Goal: Task Accomplishment & Management: Manage account settings

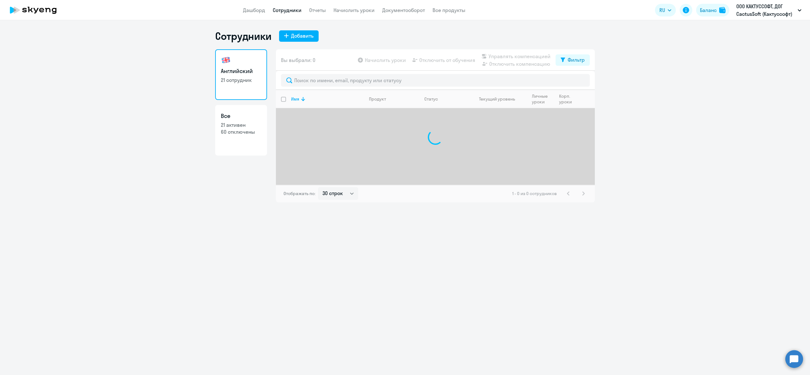
select select "30"
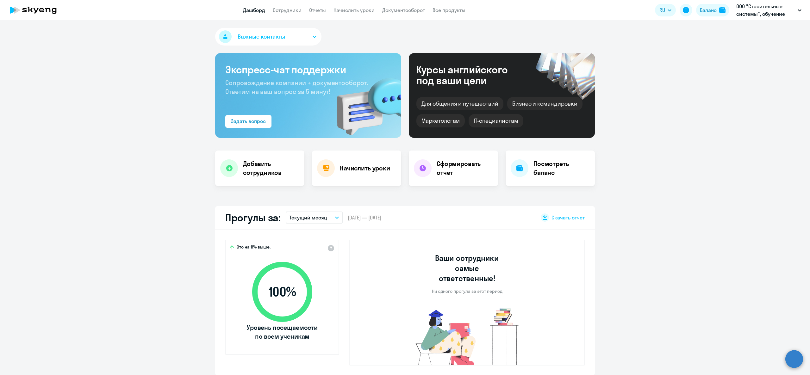
click at [297, 15] on app-header "Дашборд Сотрудники Отчеты Начислить уроки Документооборот Все продукты Дашборд …" at bounding box center [405, 10] width 810 height 20
click at [363, 10] on link "Начислить уроки" at bounding box center [354, 10] width 41 height 6
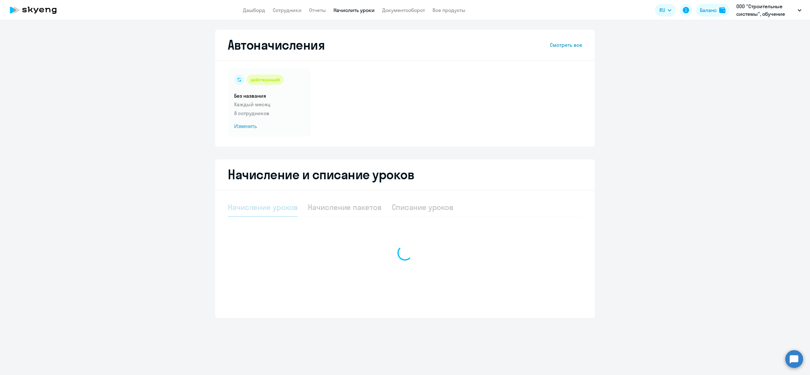
select select "10"
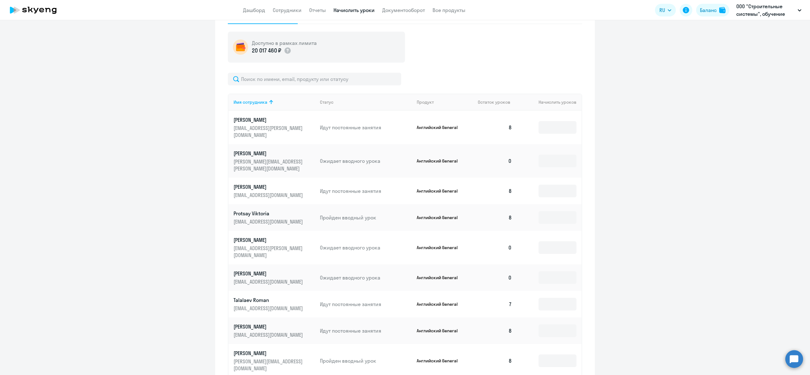
scroll to position [127, 0]
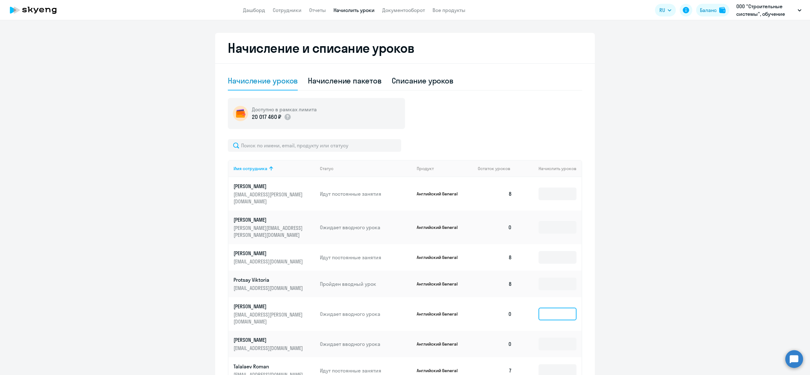
click at [544, 308] on input at bounding box center [558, 314] width 38 height 13
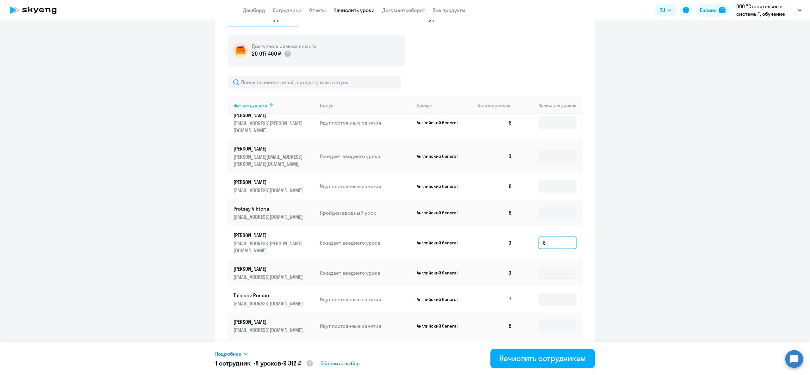
scroll to position [253, 0]
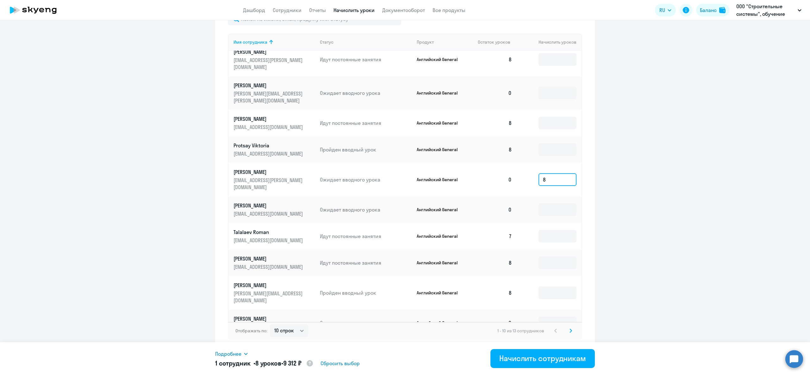
type input "8"
click at [568, 330] on svg-icon at bounding box center [571, 331] width 8 height 8
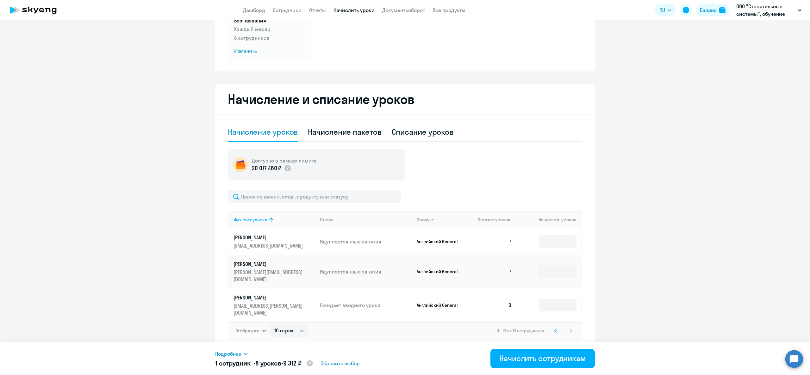
scroll to position [68, 0]
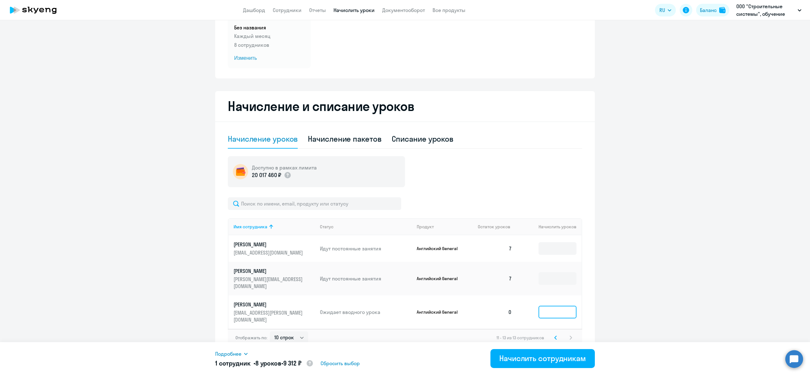
click at [561, 312] on input at bounding box center [558, 312] width 38 height 13
type input "8"
click at [536, 350] on button "Начислить сотрудникам" at bounding box center [543, 359] width 104 height 19
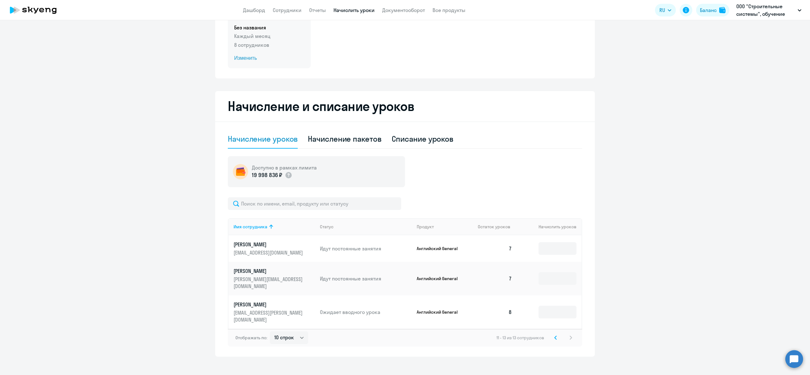
click at [253, 43] on p "8 сотрудников" at bounding box center [269, 45] width 70 height 8
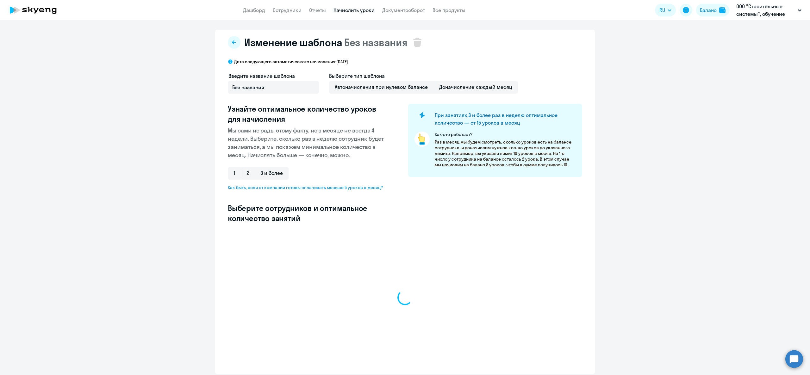
select select "10"
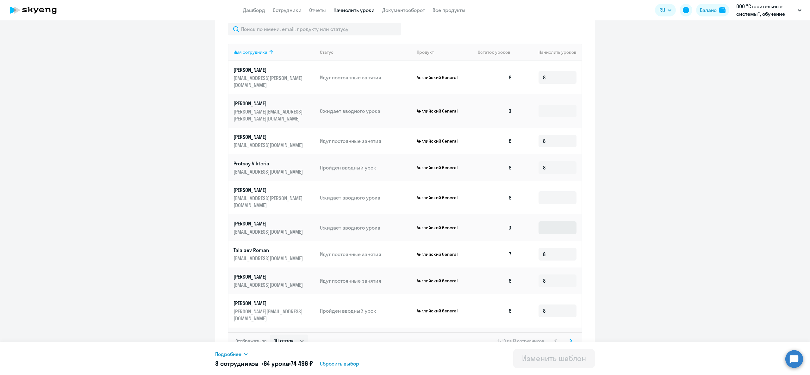
scroll to position [218, 0]
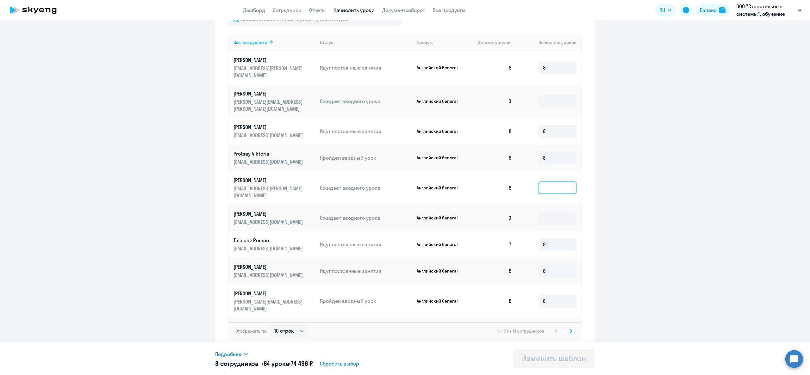
click at [540, 182] on input at bounding box center [558, 188] width 38 height 13
type input "8"
click at [567, 335] on svg-icon at bounding box center [571, 332] width 8 height 8
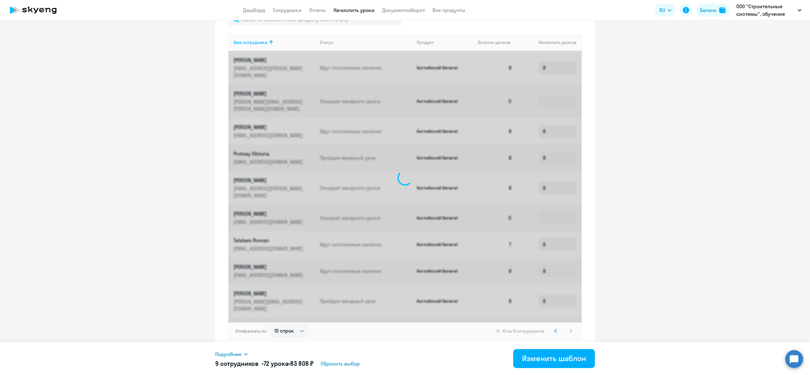
scroll to position [33, 0]
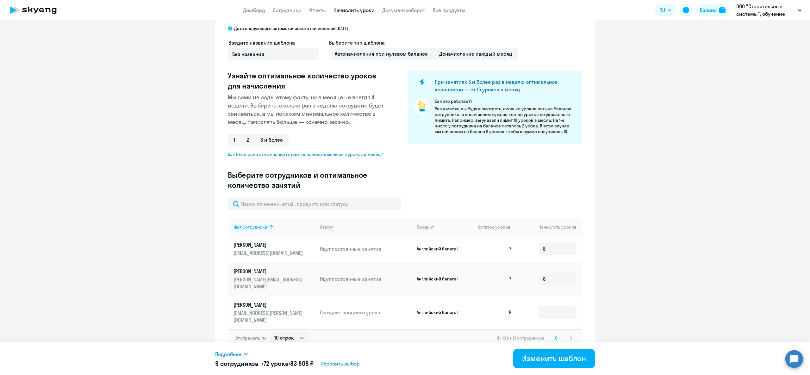
click at [541, 315] on td at bounding box center [549, 313] width 65 height 34
click at [545, 310] on input at bounding box center [558, 312] width 38 height 13
type input "8"
click at [571, 361] on div "Изменить шаблон" at bounding box center [554, 359] width 64 height 10
